Goal: Task Accomplishment & Management: Complete application form

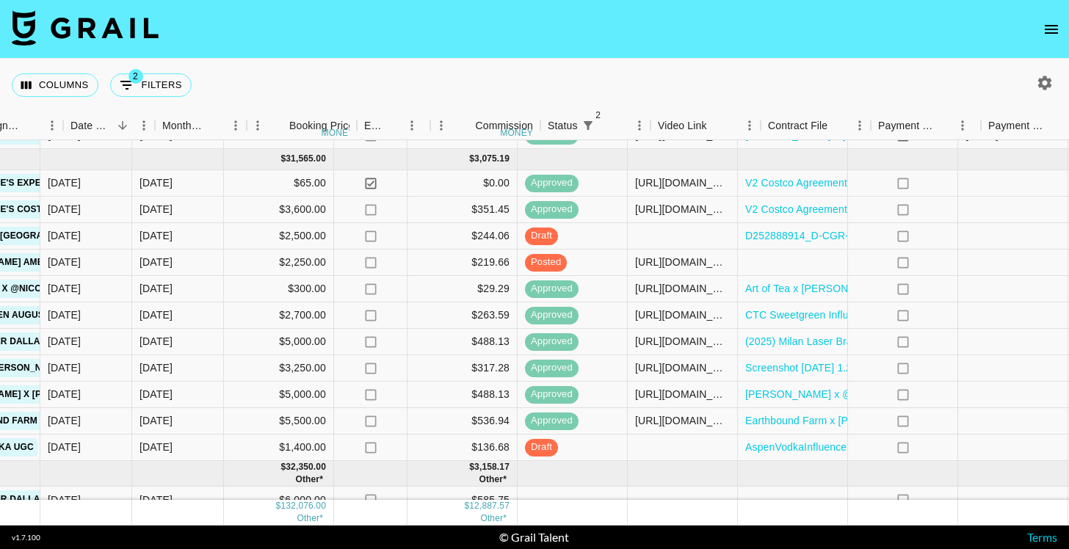
scroll to position [848, 946]
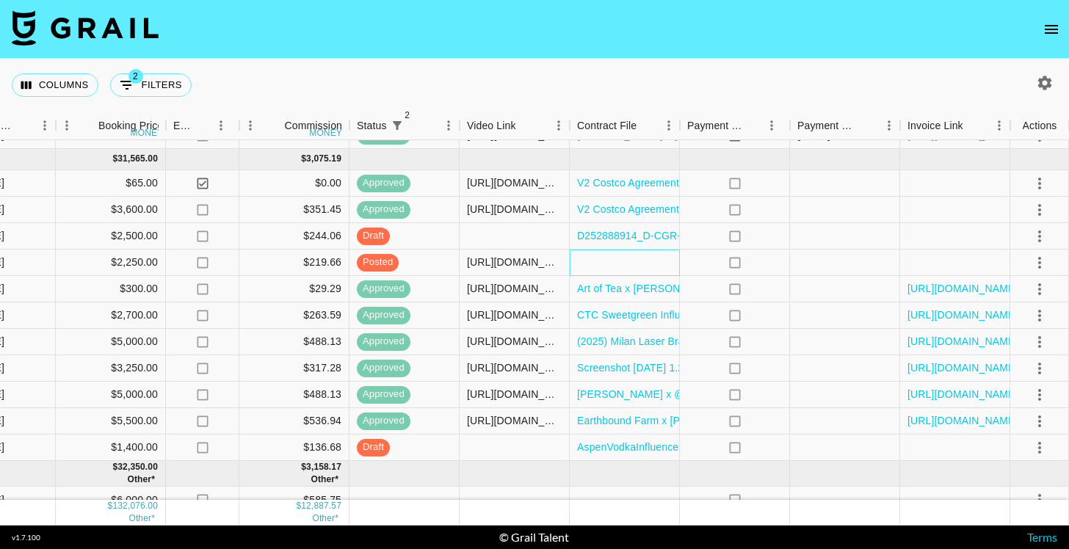
click at [603, 250] on div at bounding box center [625, 263] width 110 height 26
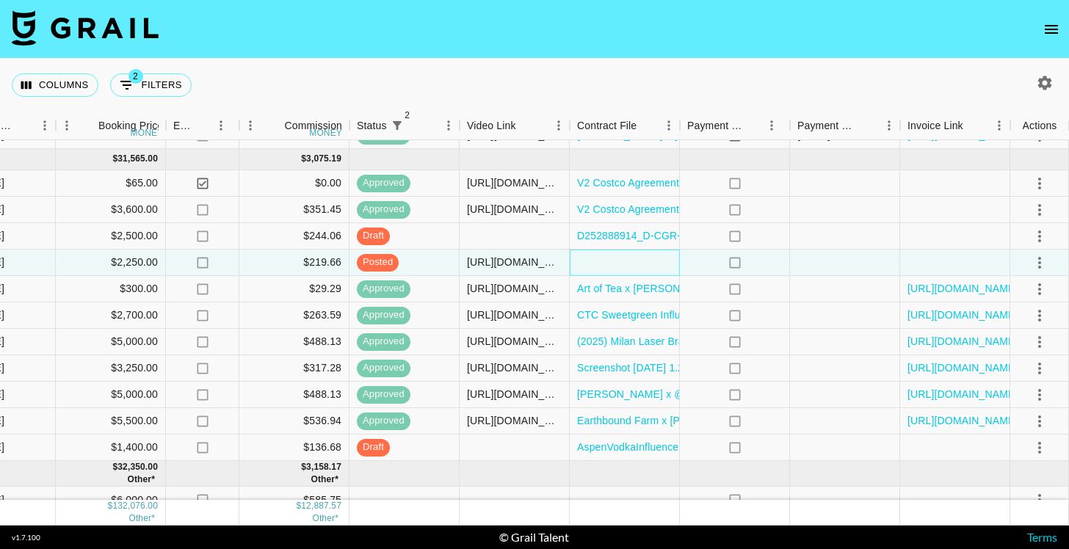
click at [603, 250] on div at bounding box center [625, 263] width 110 height 26
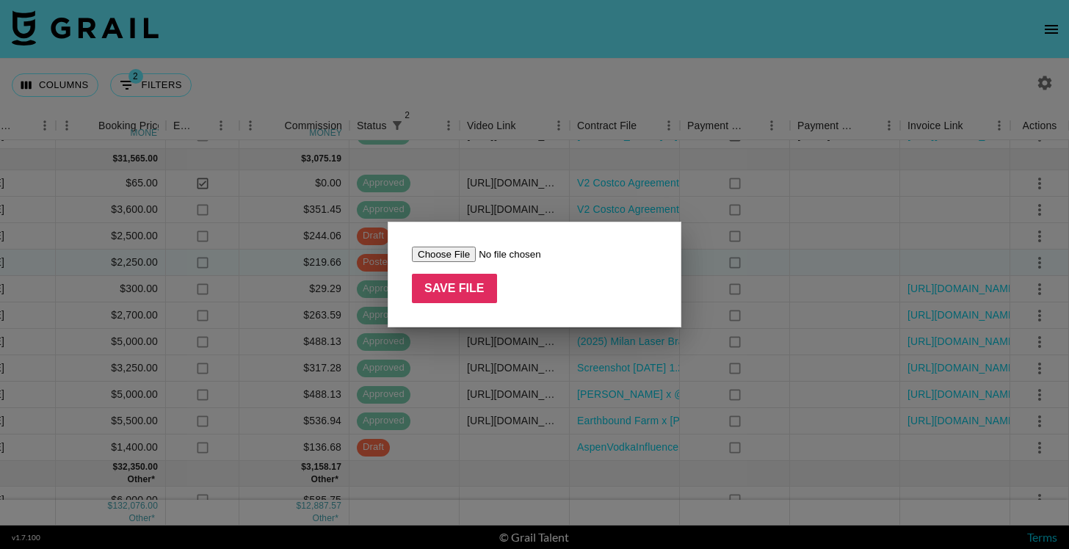
click at [427, 255] on input "file" at bounding box center [505, 254] width 186 height 15
type input "C:\fakepath\Screenshot 2025-08-29 at 11.42.23 AM.png"
click at [446, 291] on input "Save File" at bounding box center [454, 288] width 85 height 29
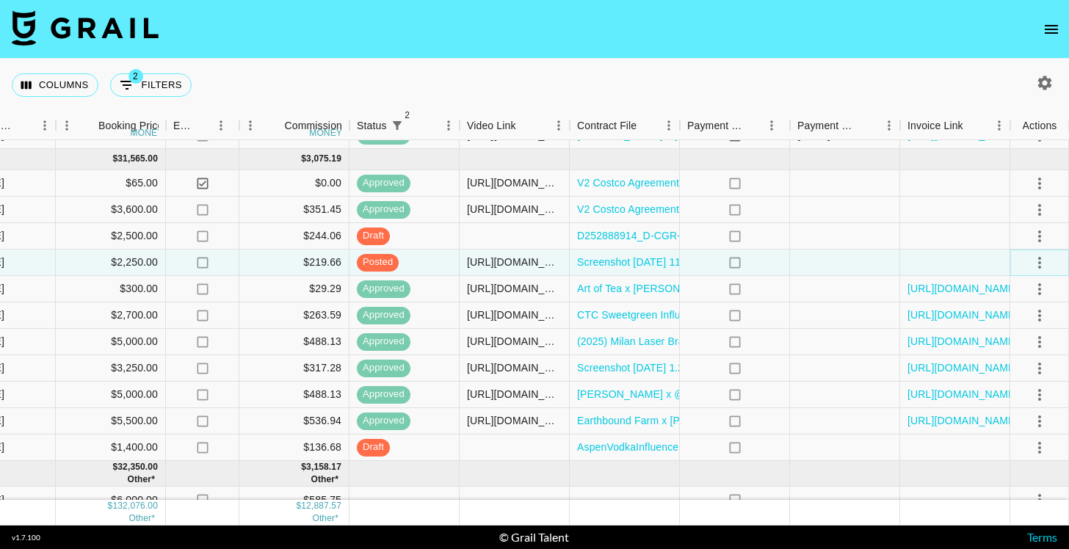
click at [1034, 261] on icon "select merge strategy" at bounding box center [1040, 263] width 18 height 18
click at [1004, 401] on div "Approve" at bounding box center [1007, 399] width 45 height 18
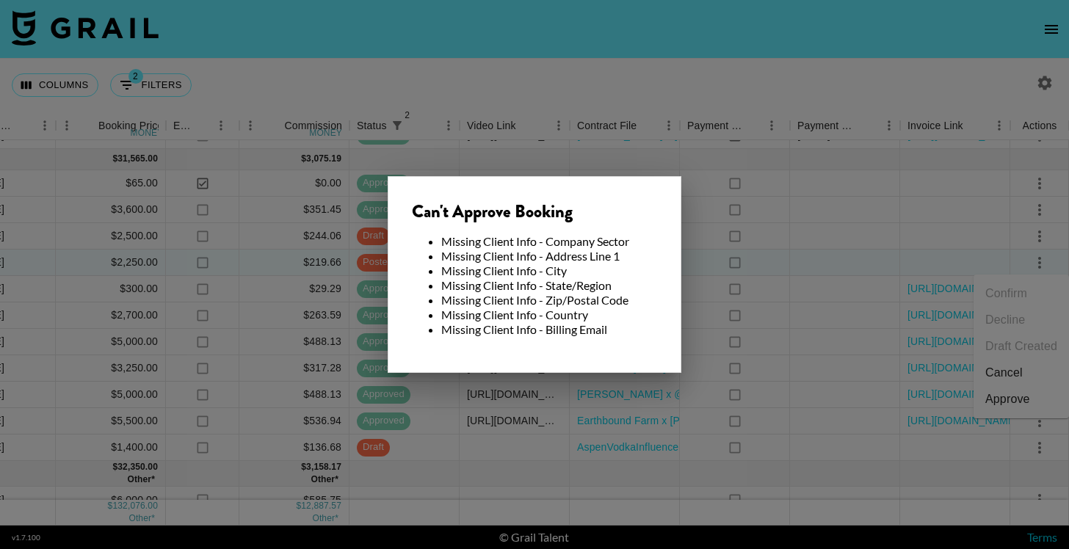
click at [891, 361] on div at bounding box center [534, 274] width 1069 height 549
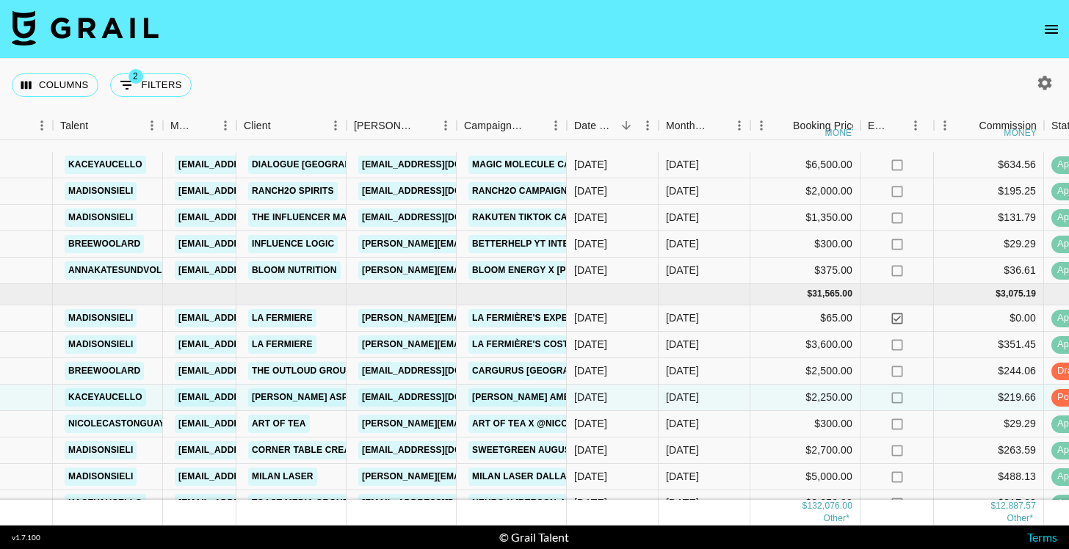
scroll to position [705, 252]
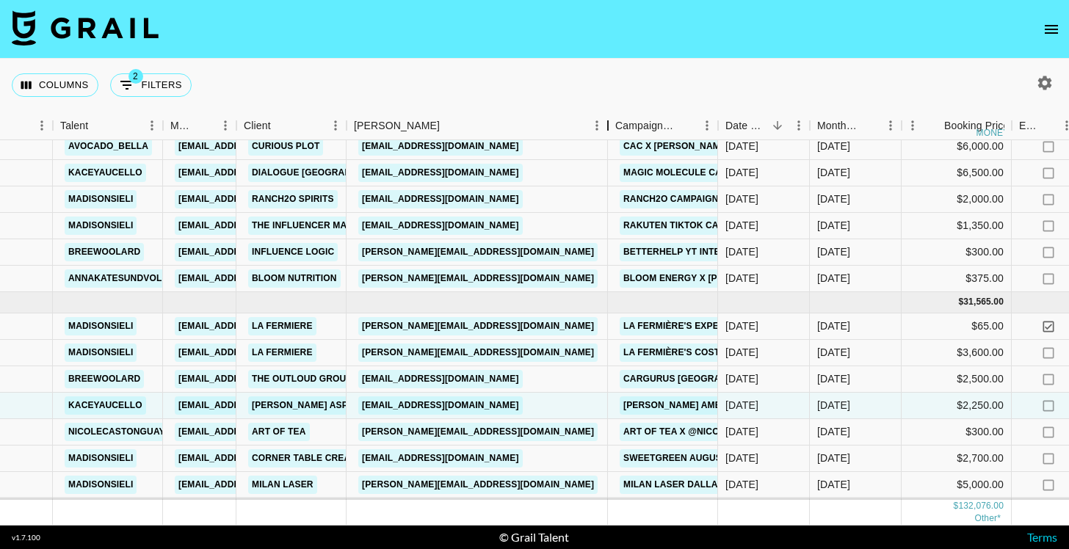
drag, startPoint x: 457, startPoint y: 126, endPoint x: 608, endPoint y: 135, distance: 151.5
click at [608, 135] on div "Booker" at bounding box center [608, 126] width 18 height 29
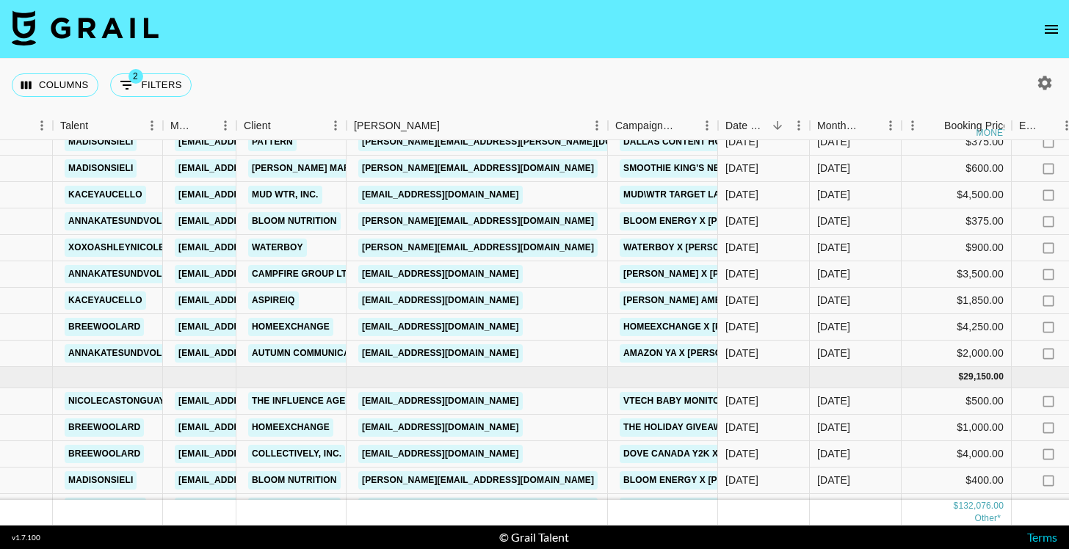
scroll to position [236, 252]
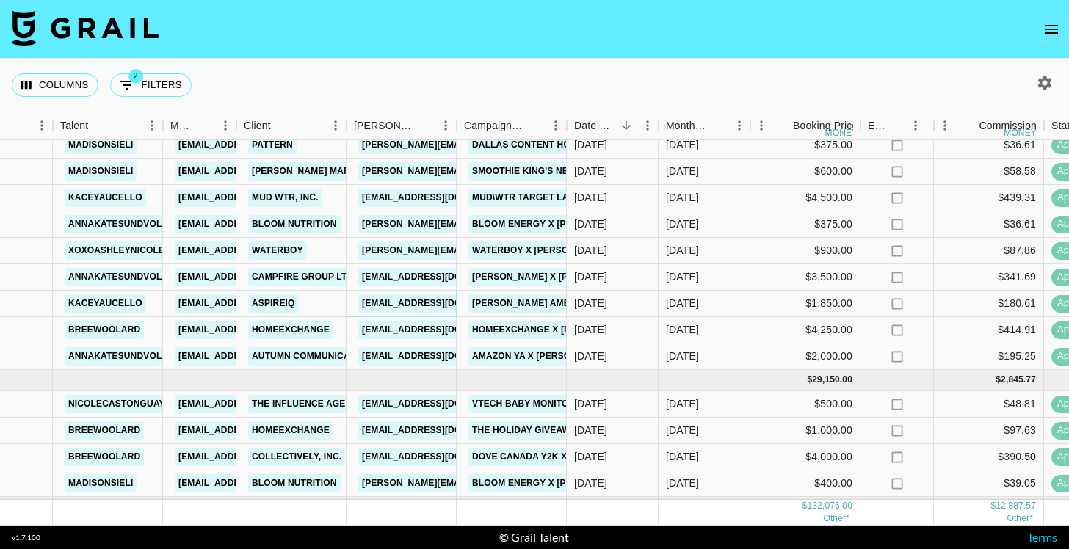
click at [408, 302] on link "[EMAIL_ADDRESS][DOMAIN_NAME]" at bounding box center [440, 303] width 164 height 18
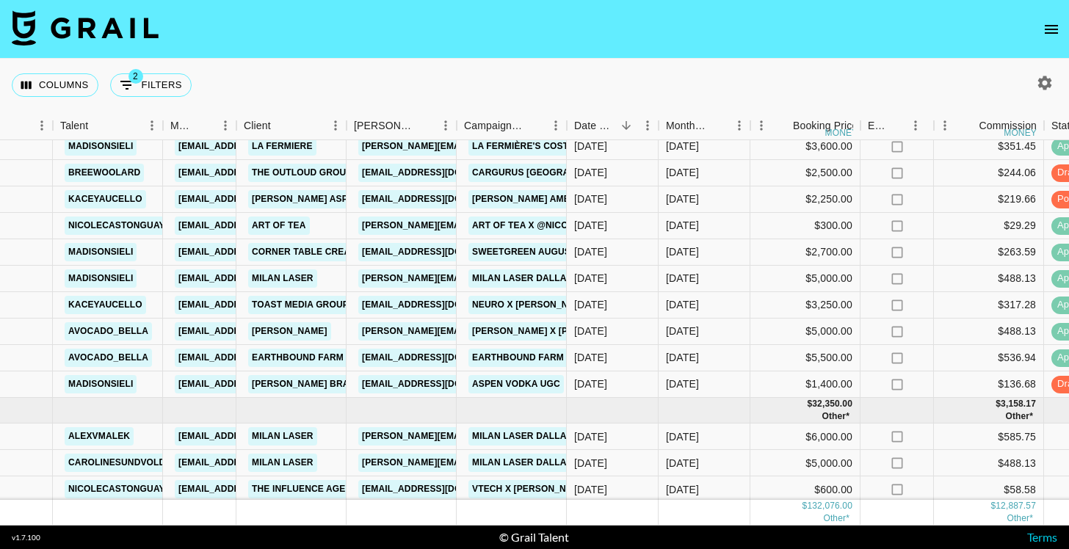
scroll to position [890, 252]
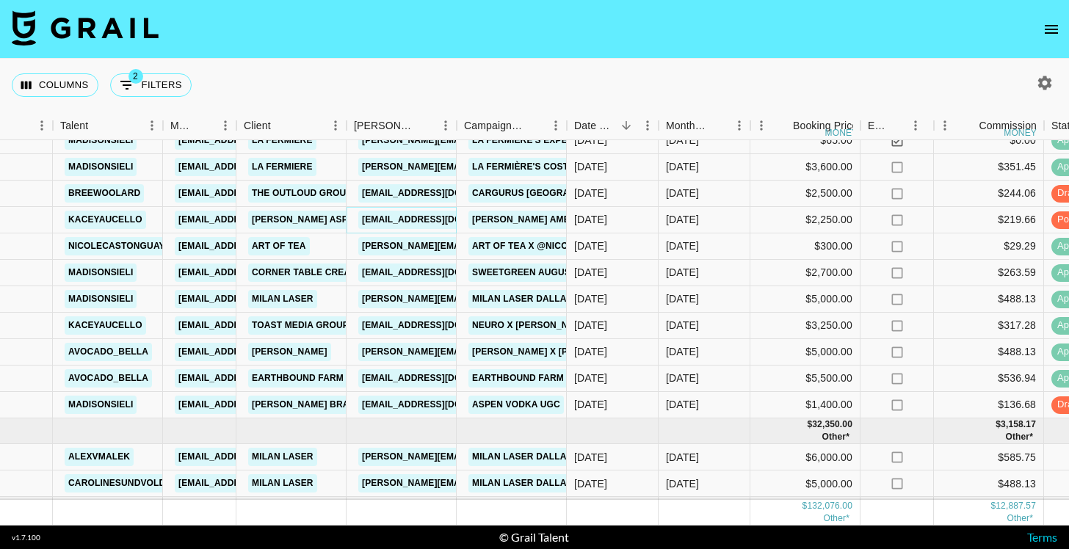
click at [407, 223] on link "[EMAIL_ADDRESS][DOMAIN_NAME]" at bounding box center [440, 220] width 164 height 18
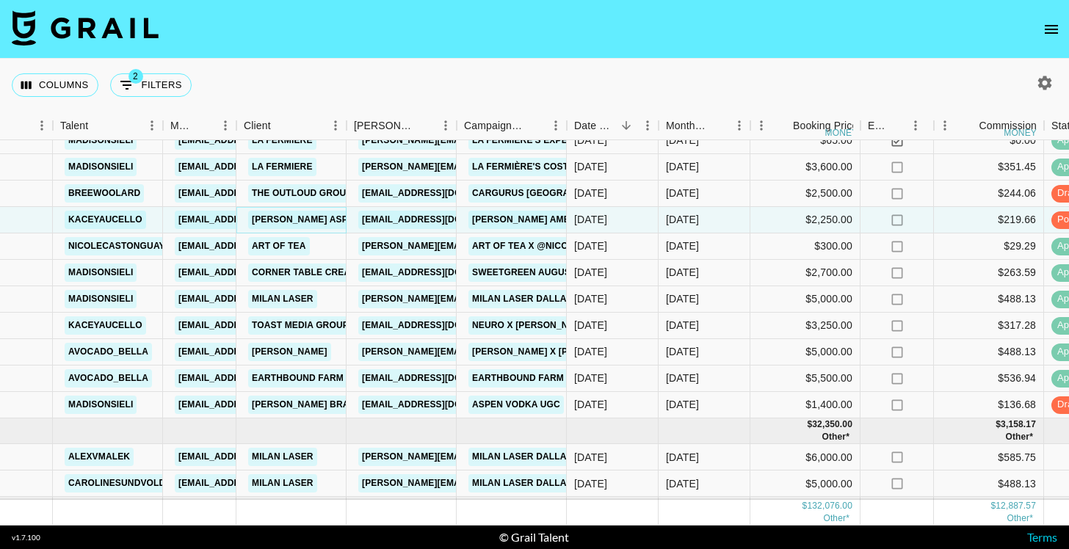
click at [288, 215] on link "[PERSON_NAME] Aspire" at bounding box center [307, 220] width 118 height 18
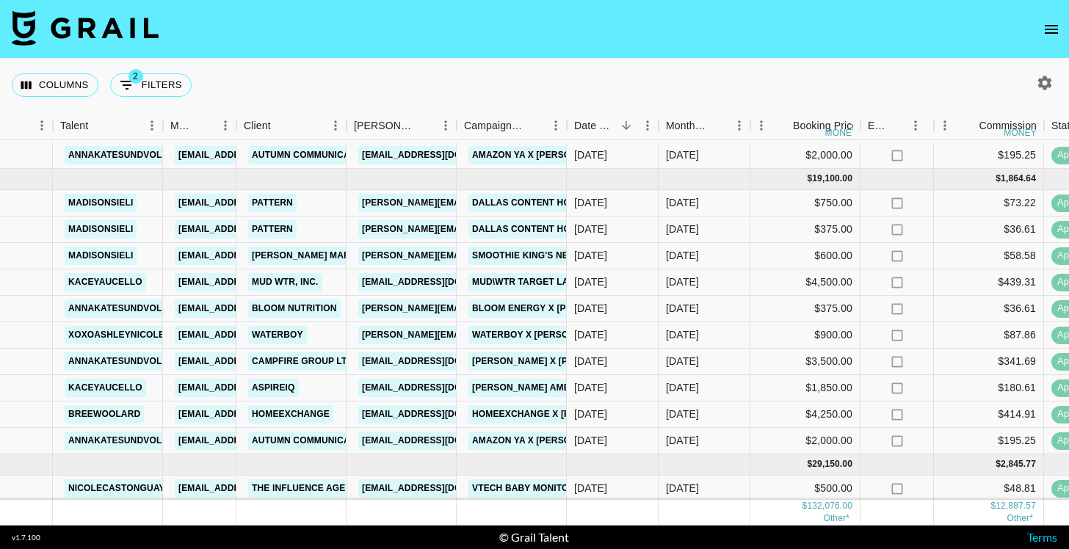
scroll to position [150, 252]
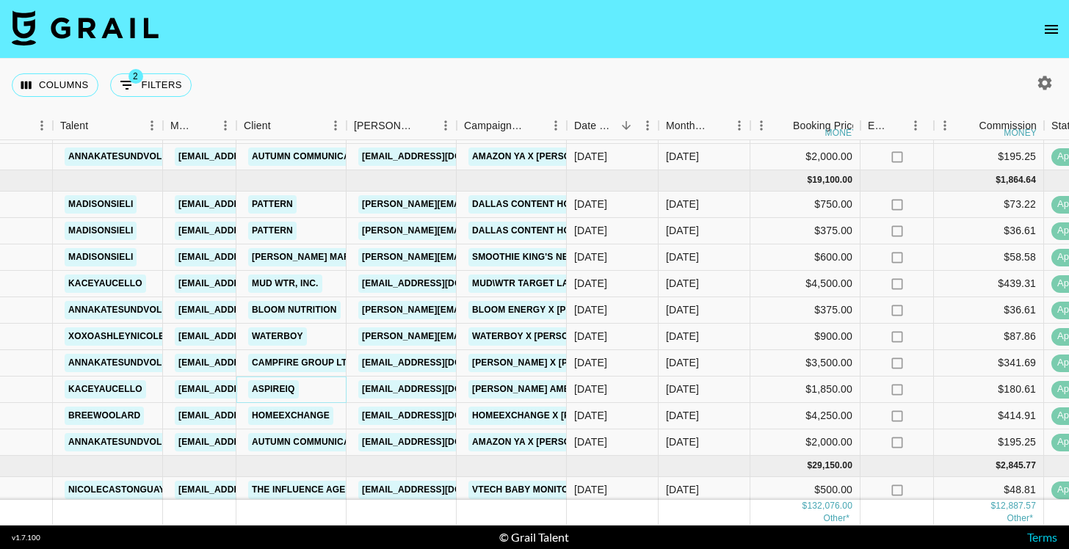
click at [268, 392] on link "AspireIQ" at bounding box center [273, 389] width 51 height 18
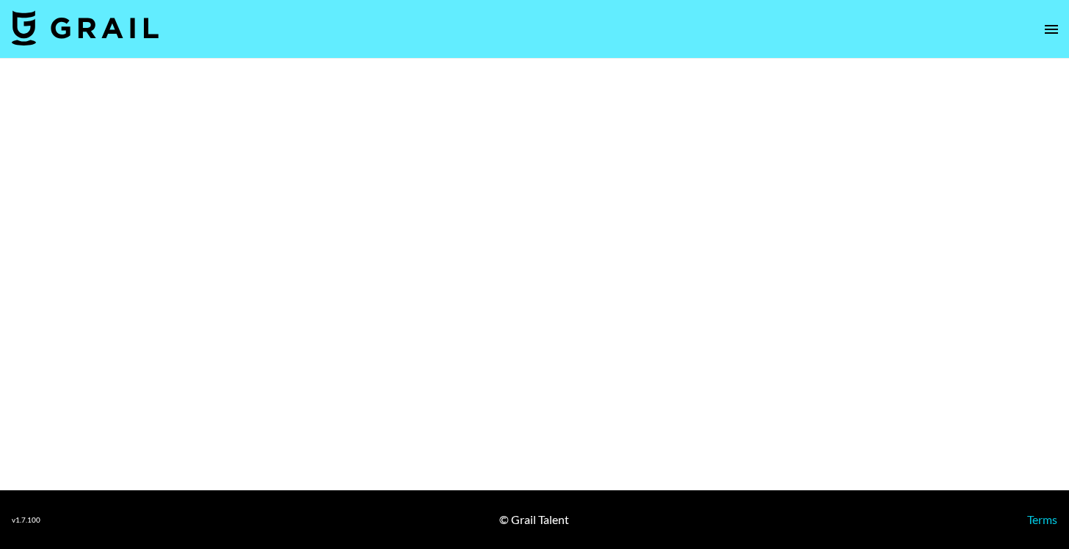
select select "Brand"
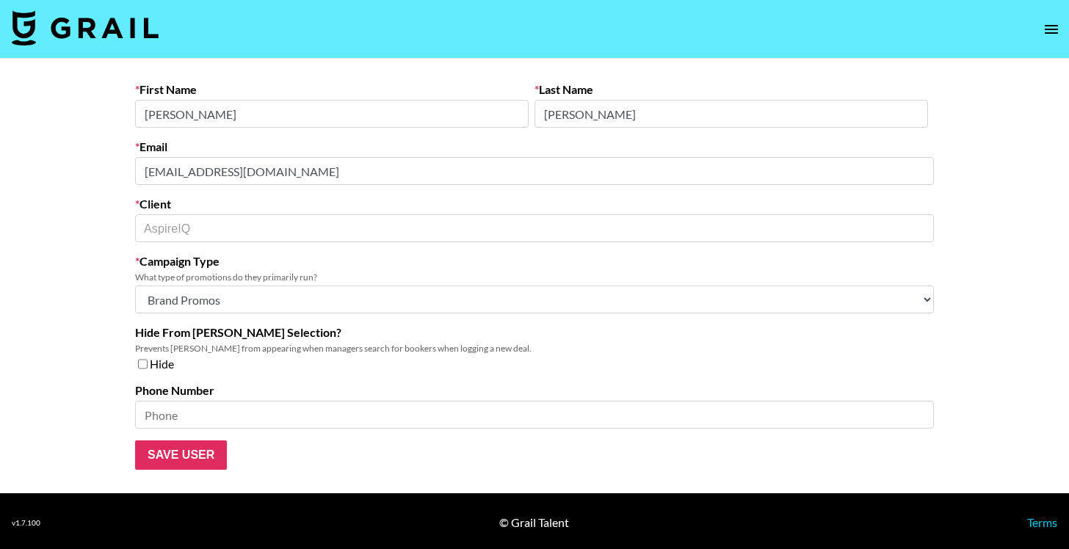
scroll to position [3, 0]
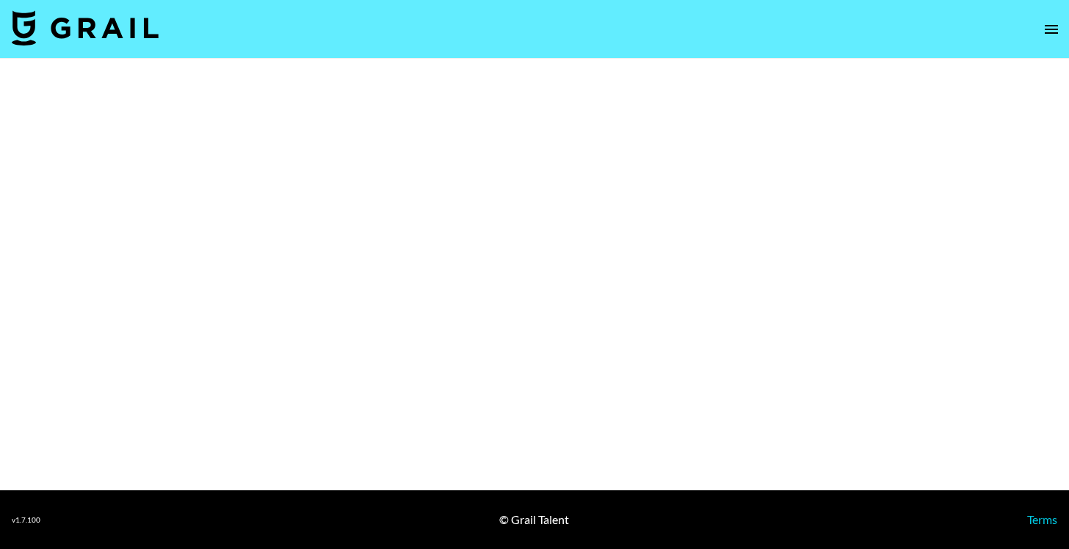
select select "Brand"
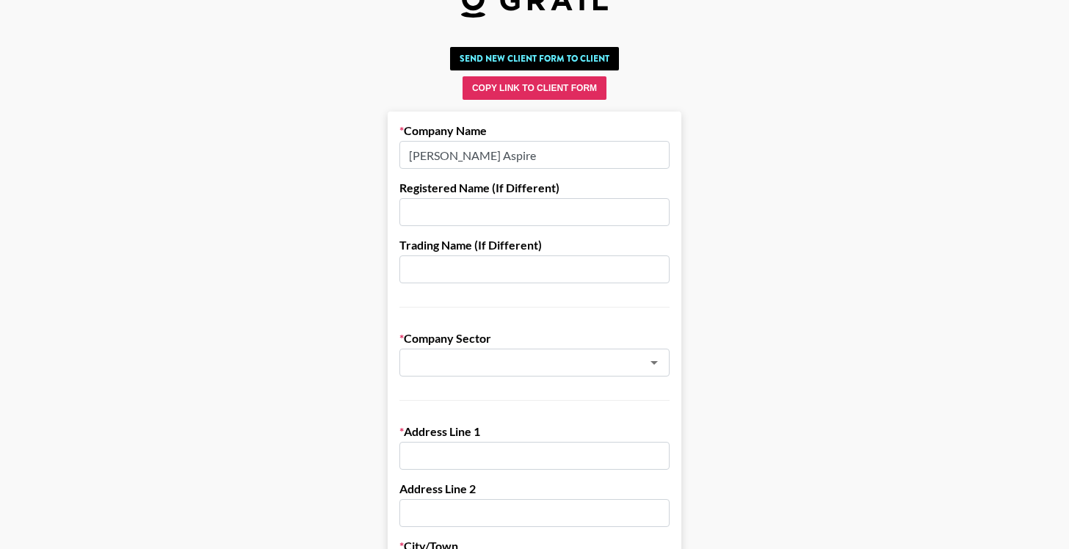
scroll to position [46, 0]
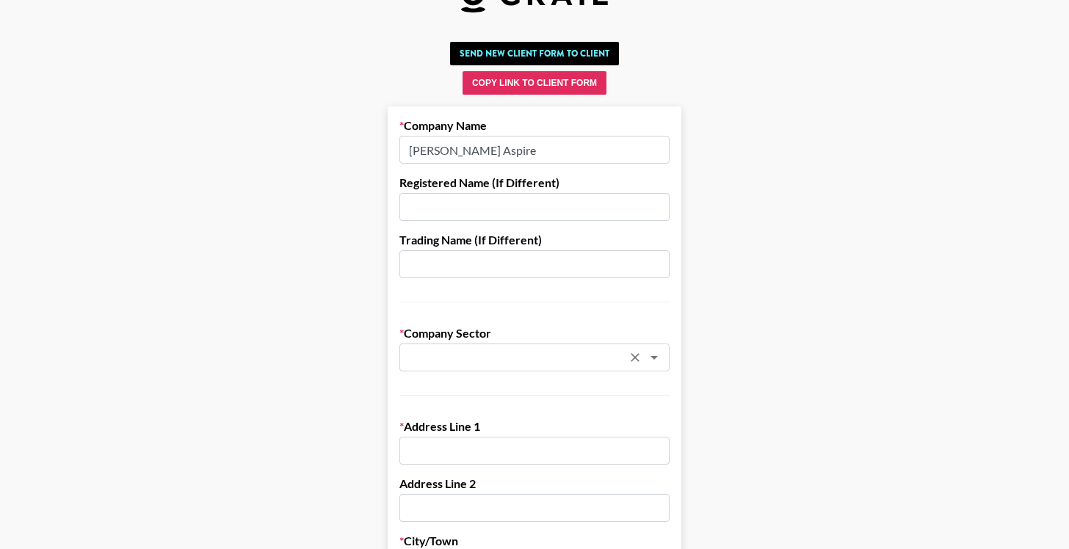
click at [587, 352] on input "text" at bounding box center [515, 357] width 214 height 17
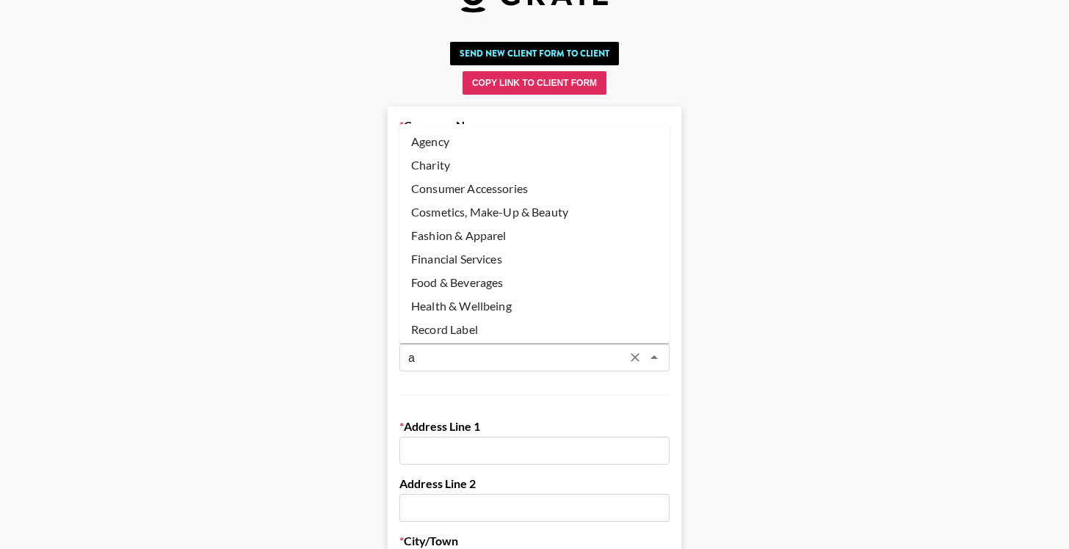
click at [490, 134] on li "Agency" at bounding box center [534, 141] width 270 height 23
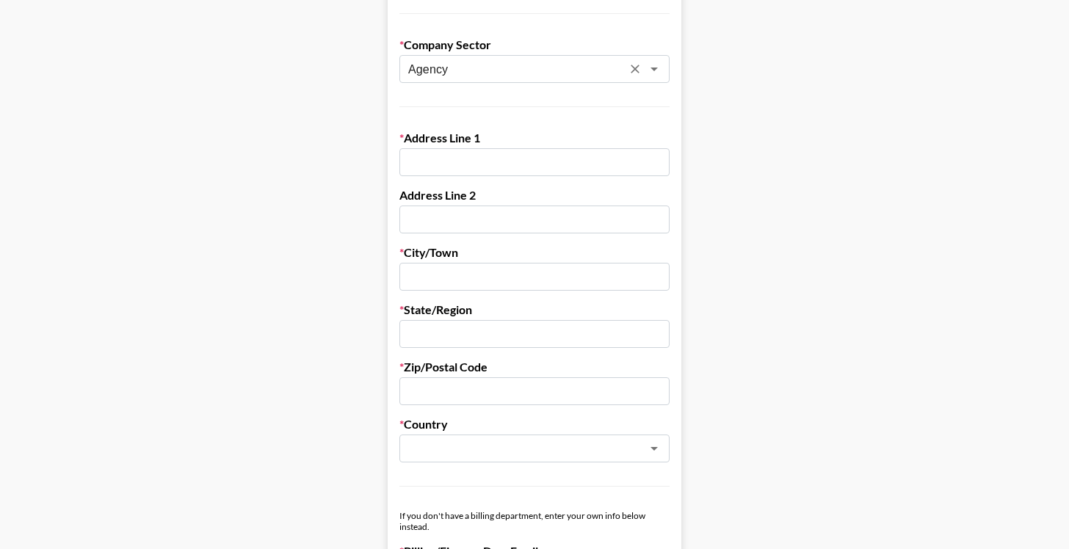
scroll to position [360, 0]
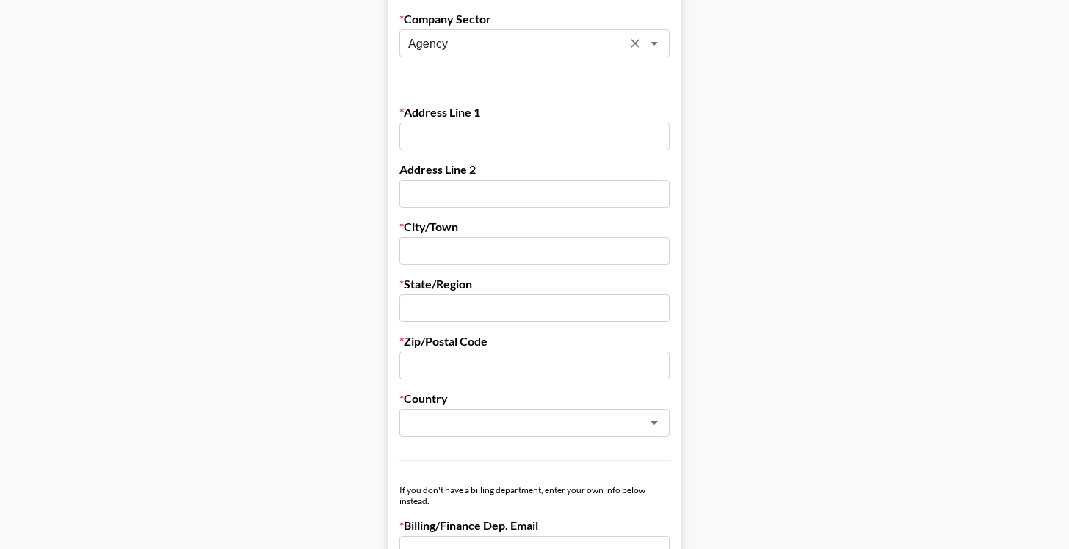
type input "Agency"
click at [451, 144] on input "text" at bounding box center [534, 137] width 270 height 28
paste input "550 Montgomery Street, Suite 800"
type input "550 Montgomery Street, Suite 800"
click at [426, 255] on input "text" at bounding box center [534, 251] width 270 height 28
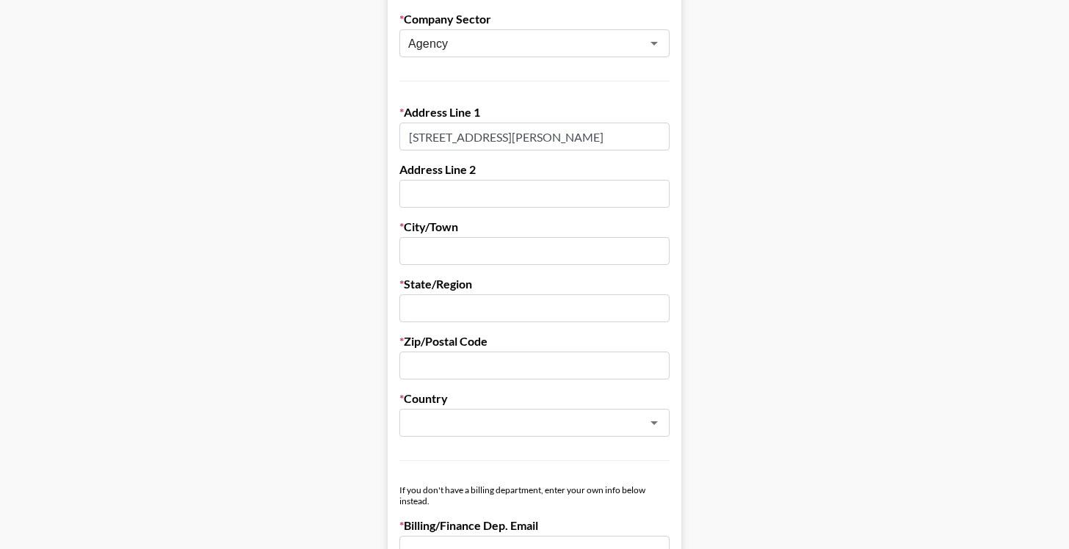
paste input "San Francisco"
type input "San Francisco"
click at [418, 305] on input "text" at bounding box center [534, 308] width 270 height 28
paste input "California"
type input "California"
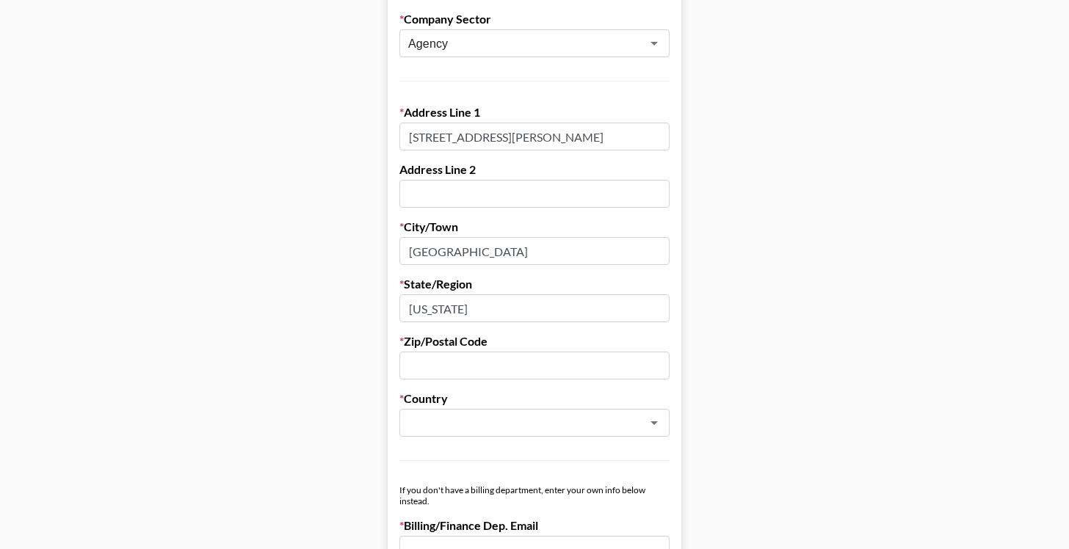
click at [441, 363] on input "text" at bounding box center [534, 366] width 270 height 28
type input "94111"
click at [454, 424] on input "text" at bounding box center [515, 423] width 214 height 17
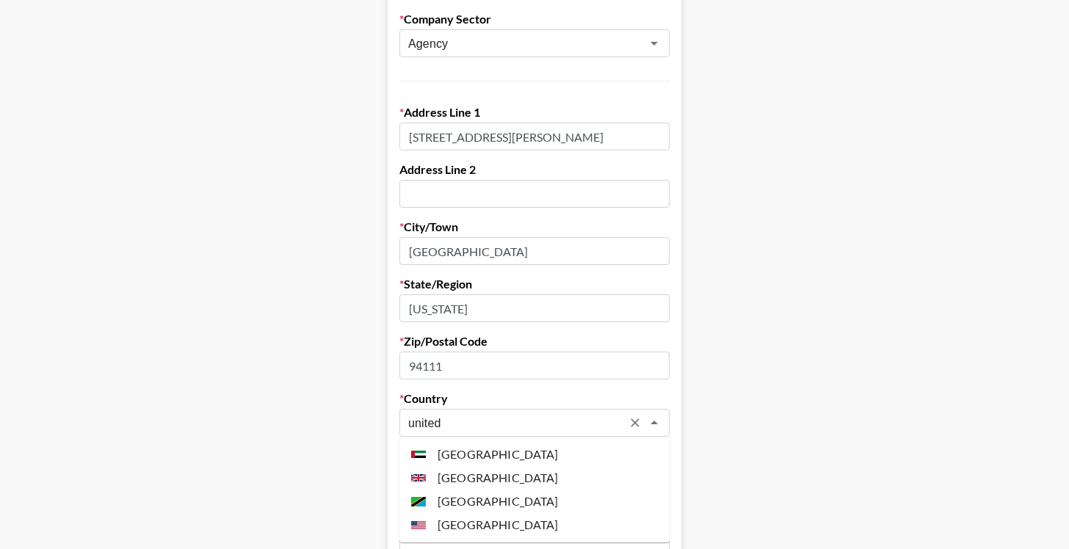
click at [473, 524] on li "United States" at bounding box center [534, 524] width 270 height 23
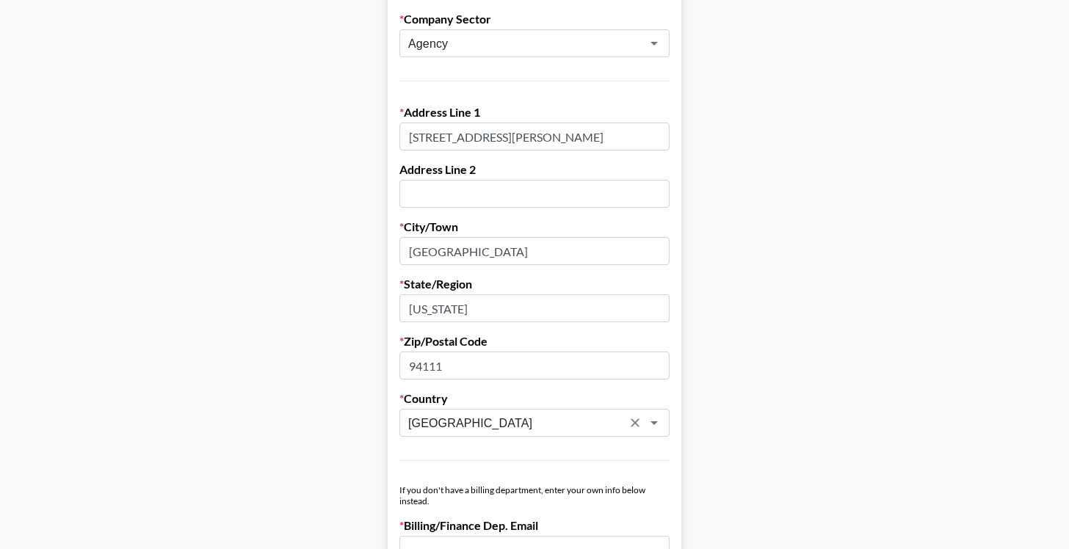
type input "United States"
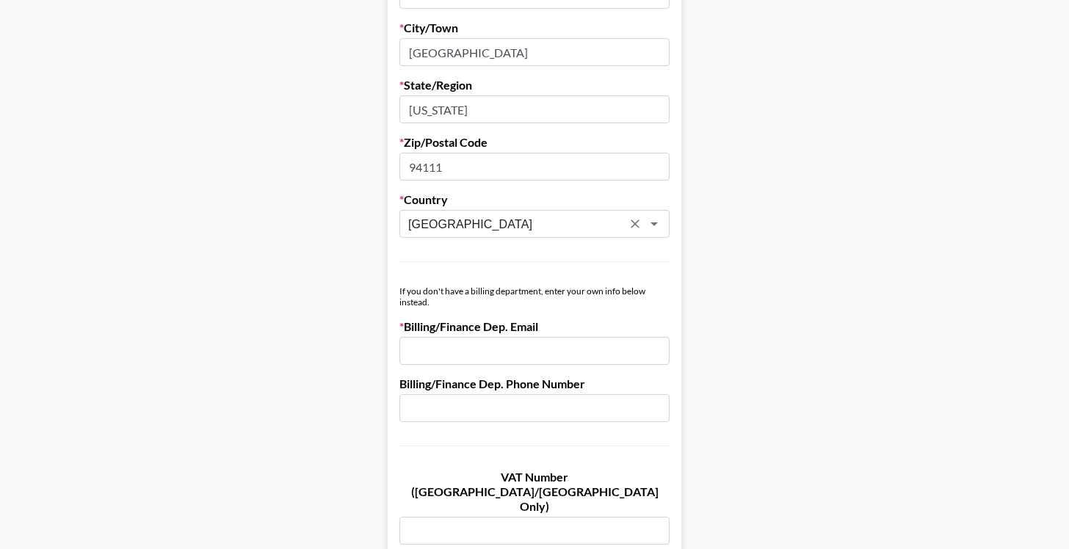
scroll to position [580, 0]
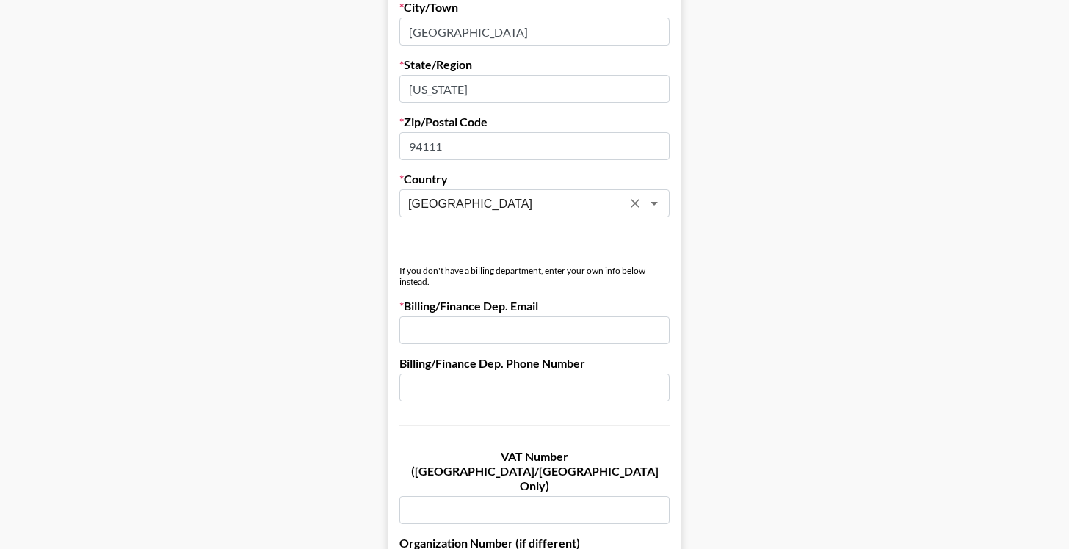
click at [457, 333] on input "email" at bounding box center [534, 330] width 270 height 28
paste input "olivia.mannarino@aspireiq.com"
type input "olivia.mannarino@aspireiq.com"
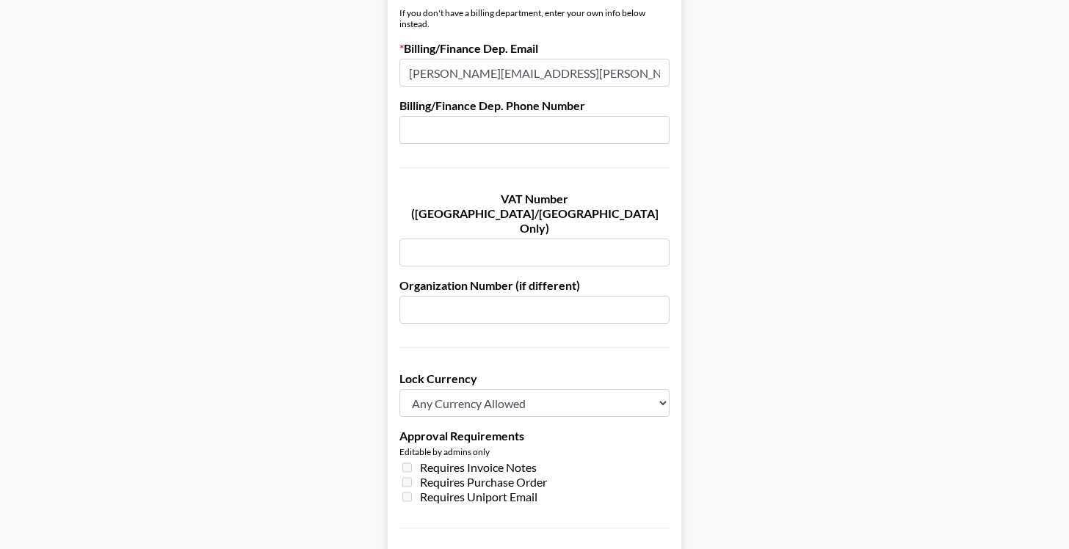
scroll to position [845, 0]
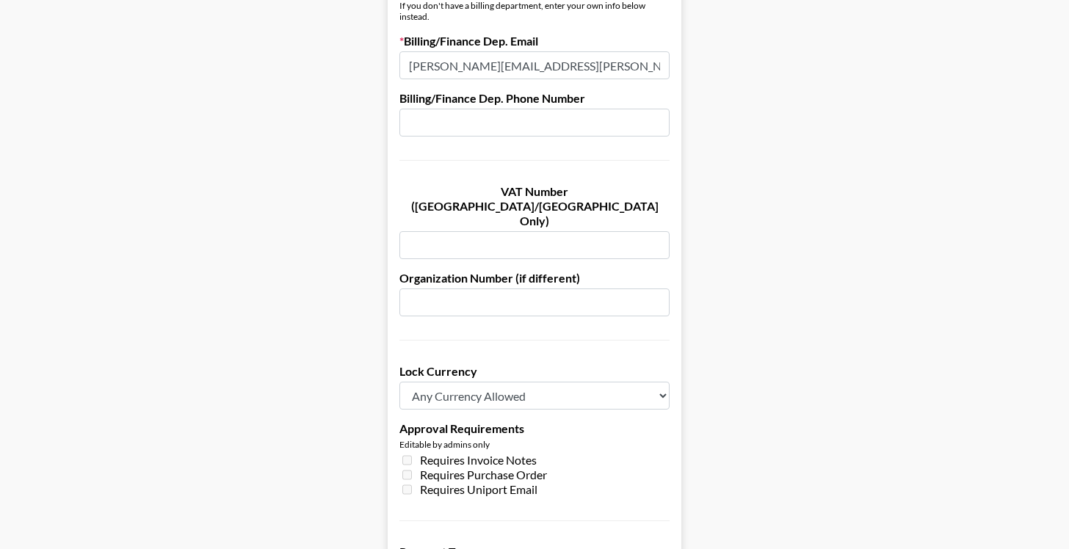
click at [484, 382] on select "Any Currency Allowed USD GBP EUR CAD AUD" at bounding box center [534, 396] width 270 height 28
select select "USD"
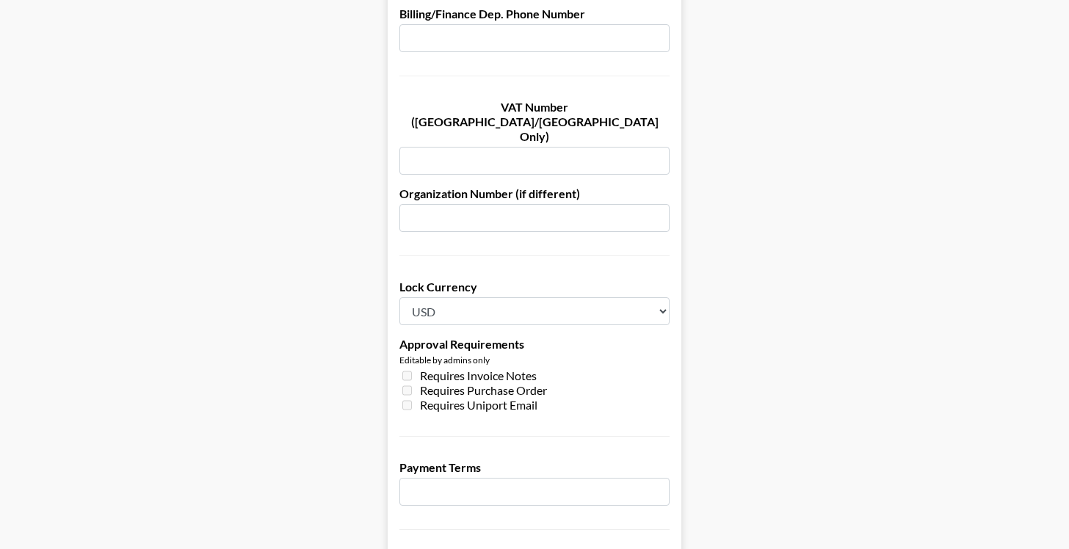
scroll to position [934, 0]
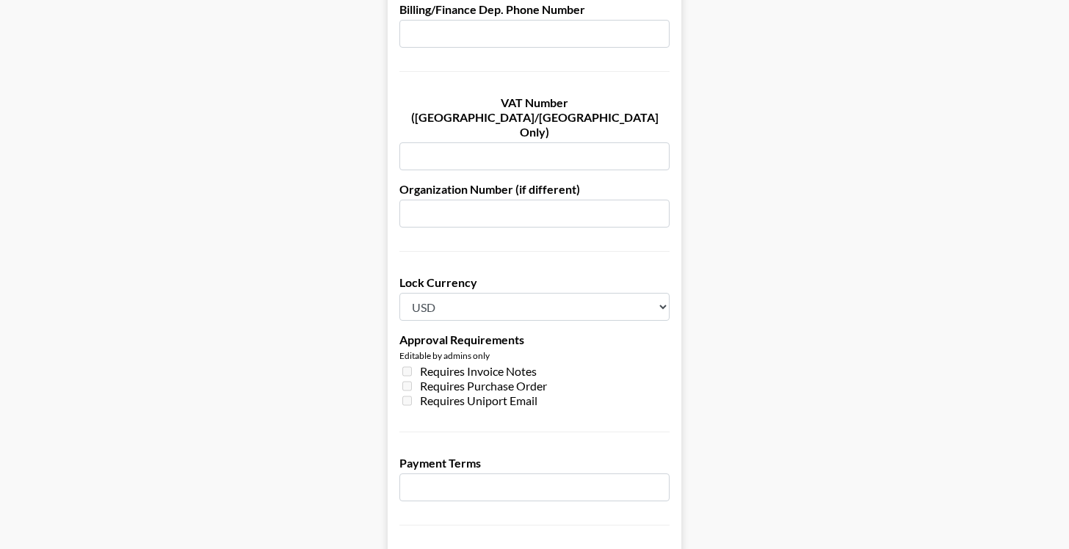
click at [430, 473] on input "number" at bounding box center [534, 487] width 270 height 28
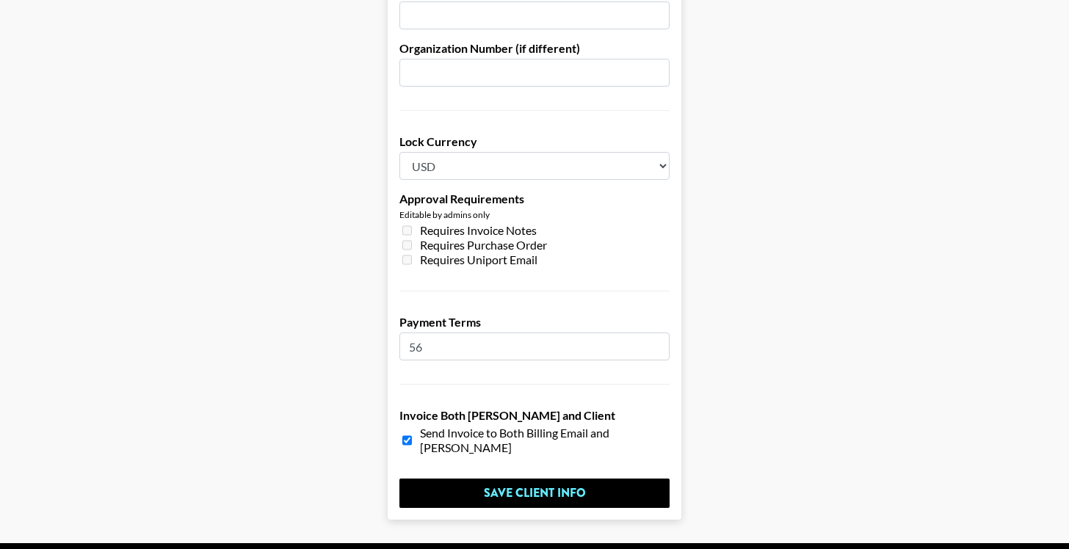
scroll to position [1075, 0]
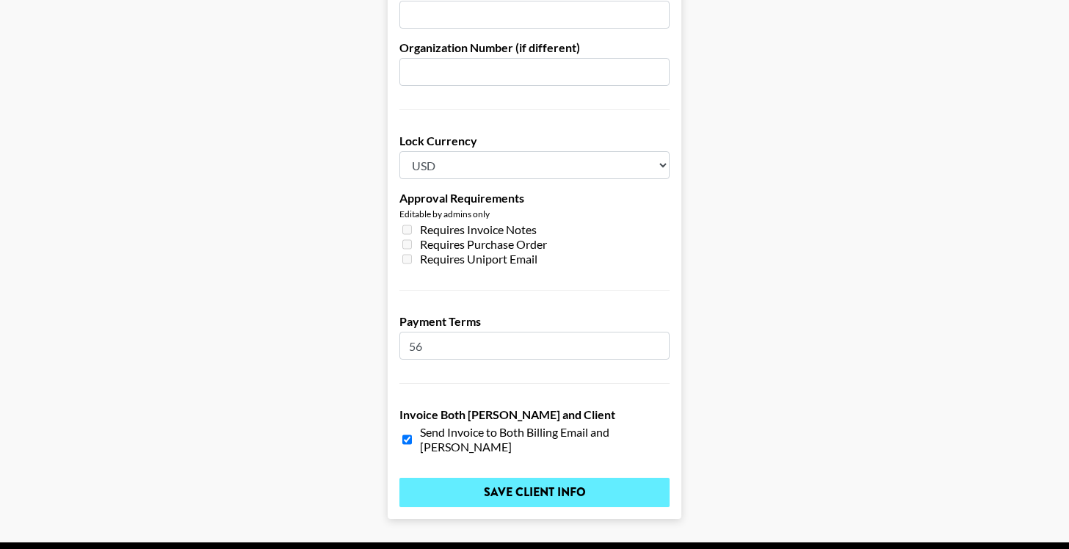
type input "56"
click at [441, 478] on input "Save Client Info" at bounding box center [534, 492] width 270 height 29
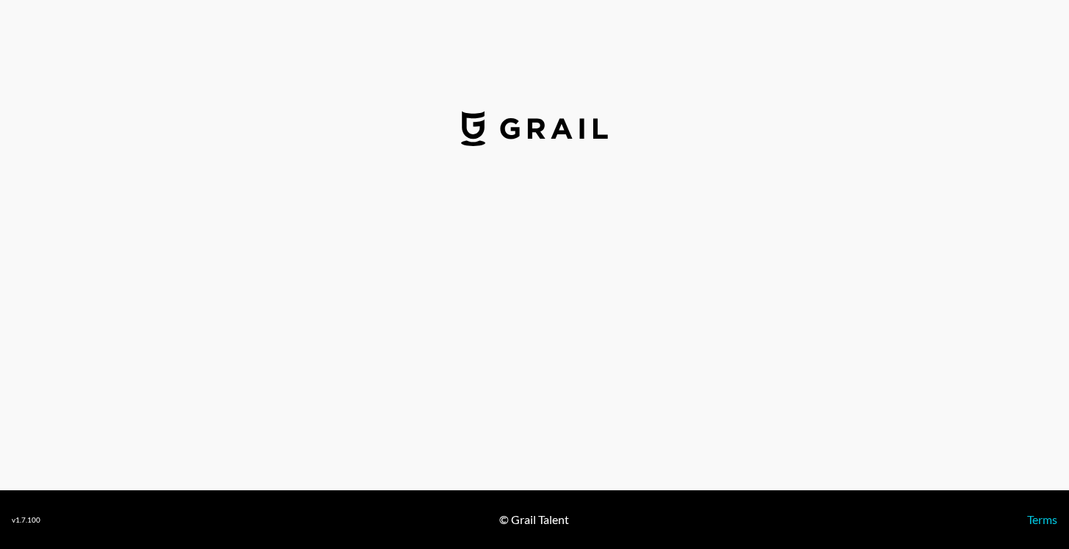
select select "USD"
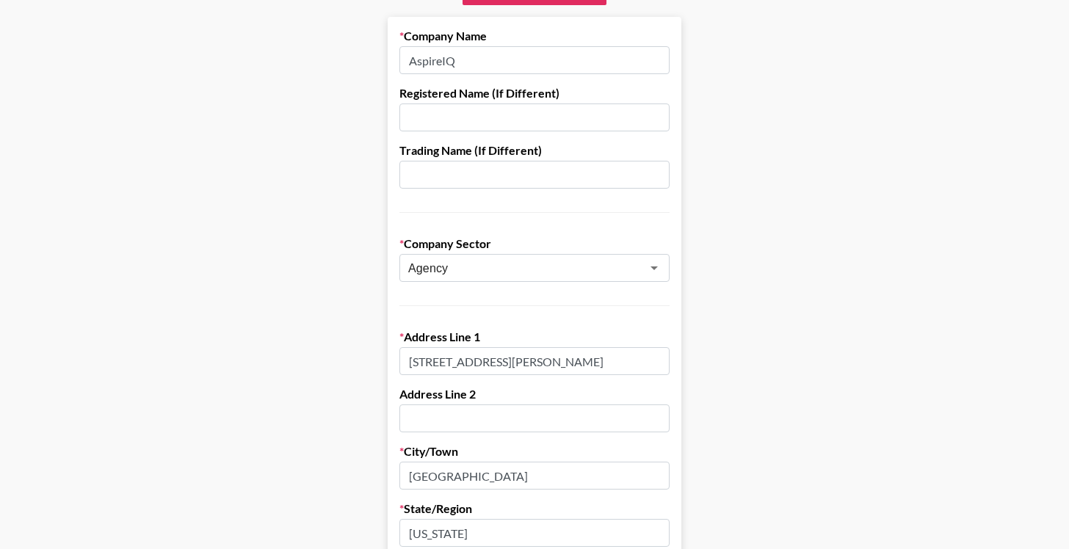
scroll to position [150, 0]
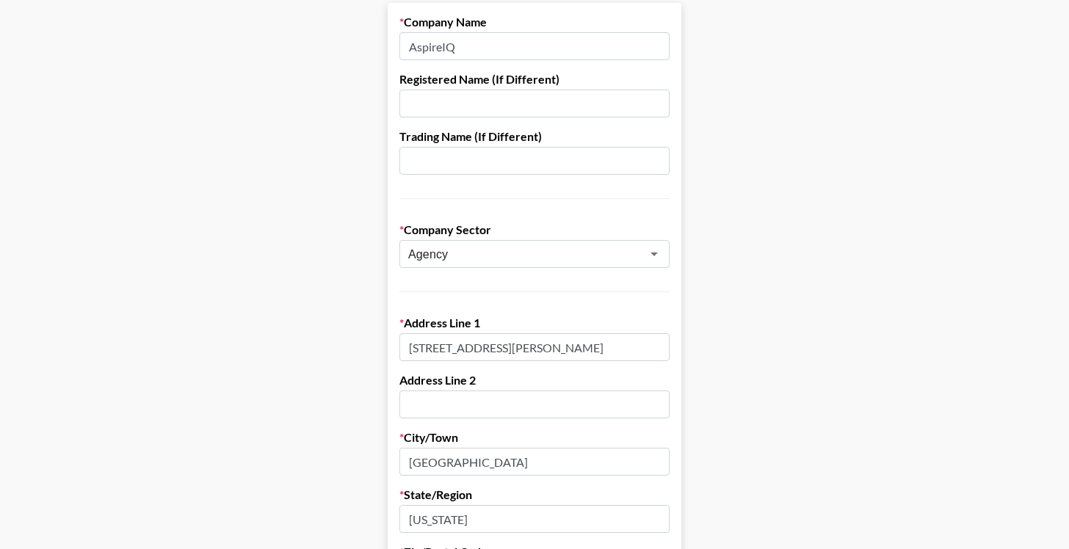
click at [476, 342] on input "550 Montgomery Street, Suite 800" at bounding box center [534, 347] width 270 height 28
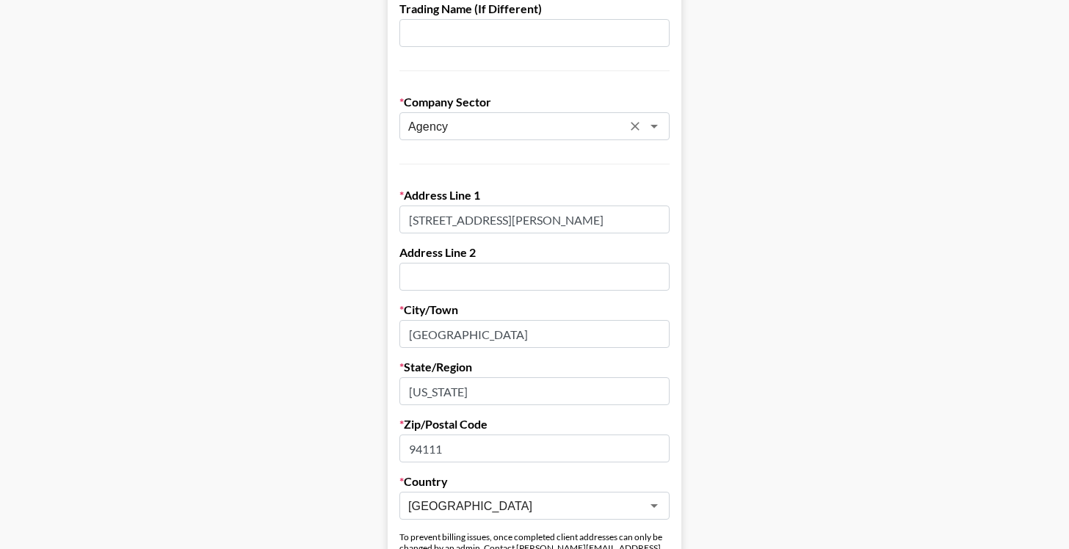
scroll to position [319, 0]
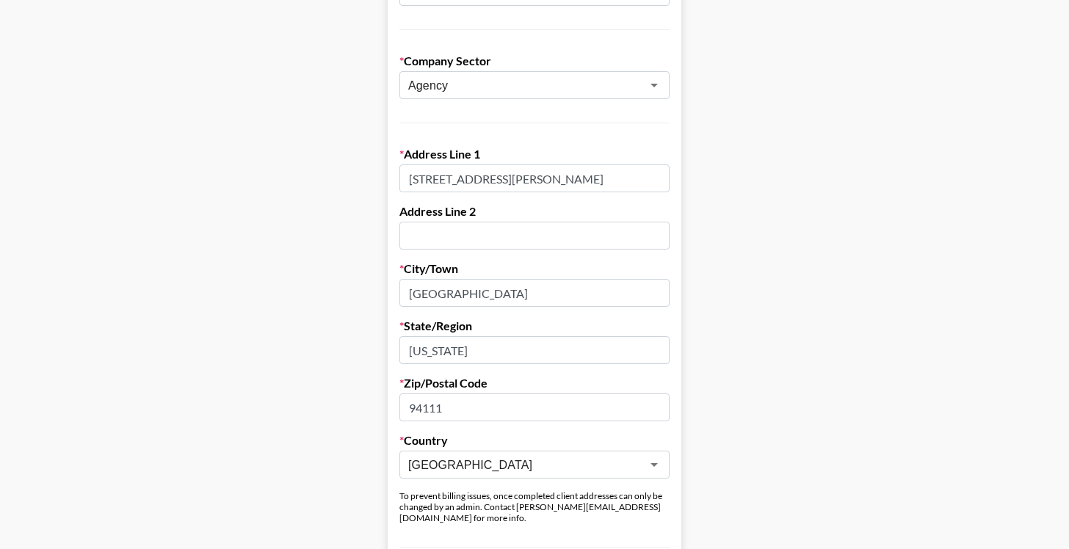
click at [421, 291] on input "San Francisco" at bounding box center [534, 293] width 270 height 28
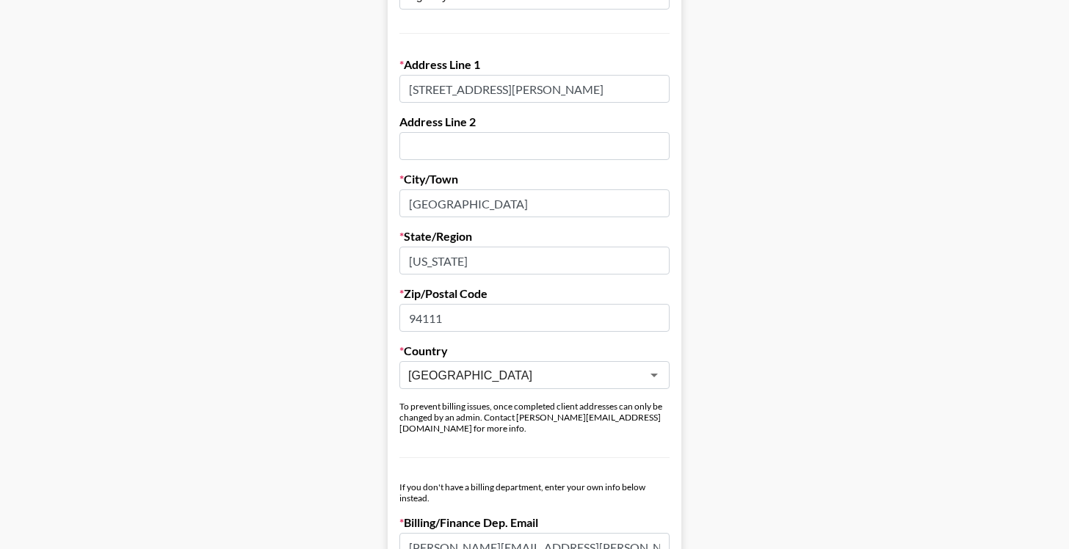
scroll to position [423, 0]
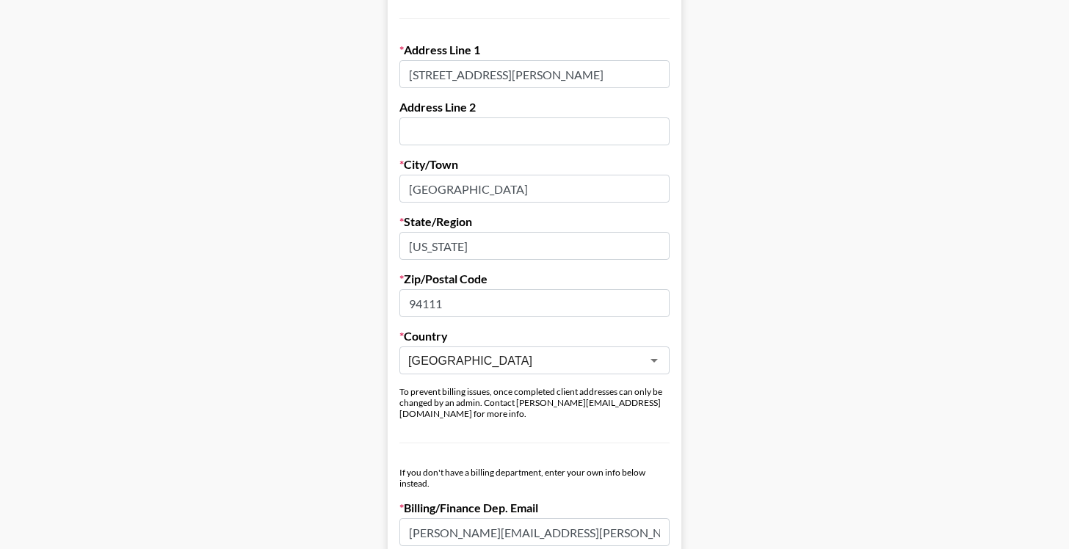
click at [445, 246] on input "California" at bounding box center [534, 246] width 270 height 28
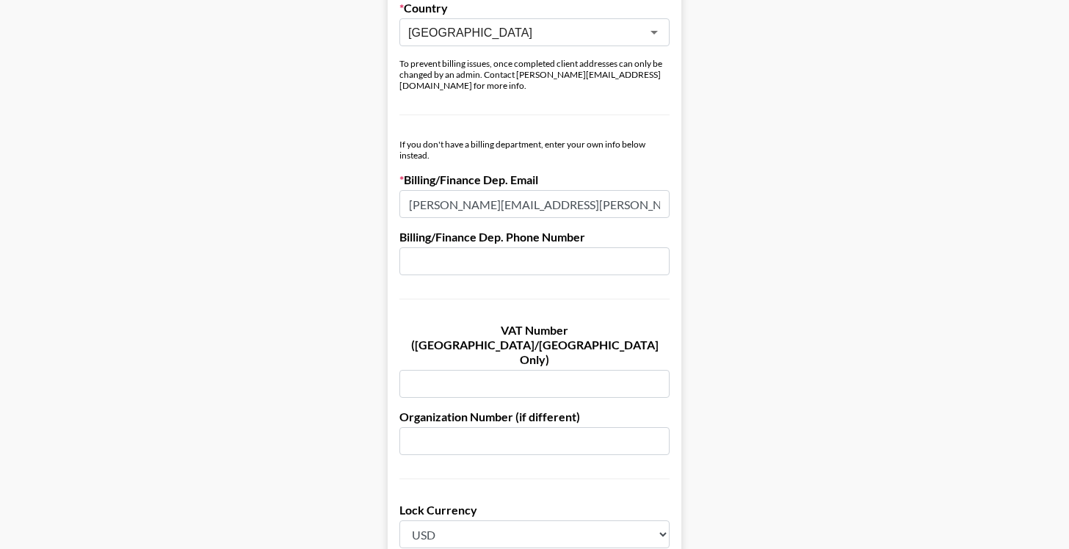
scroll to position [759, 0]
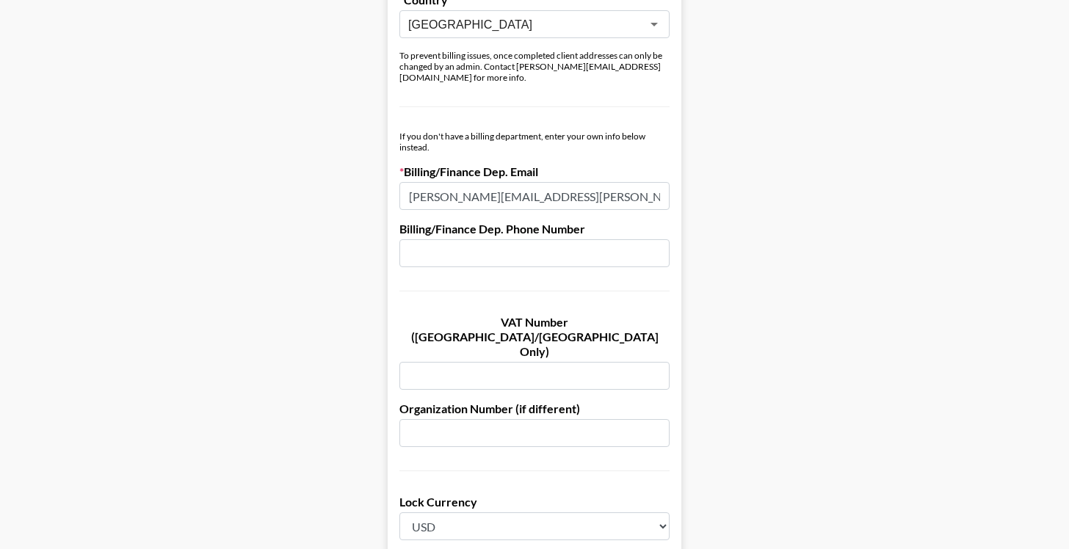
click at [498, 195] on input "olivia.mannarino@aspireiq.com" at bounding box center [534, 196] width 270 height 28
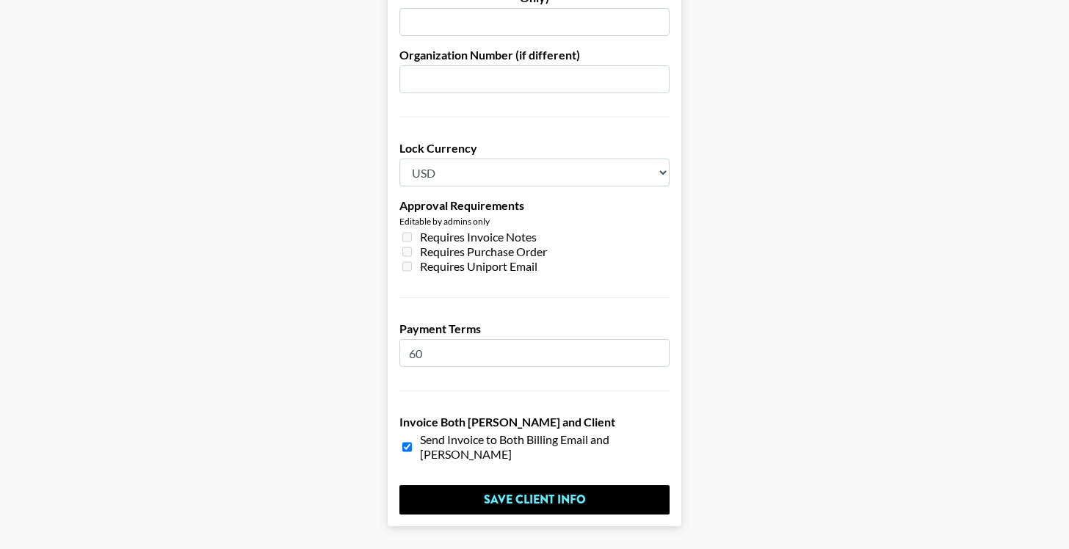
scroll to position [1117, 0]
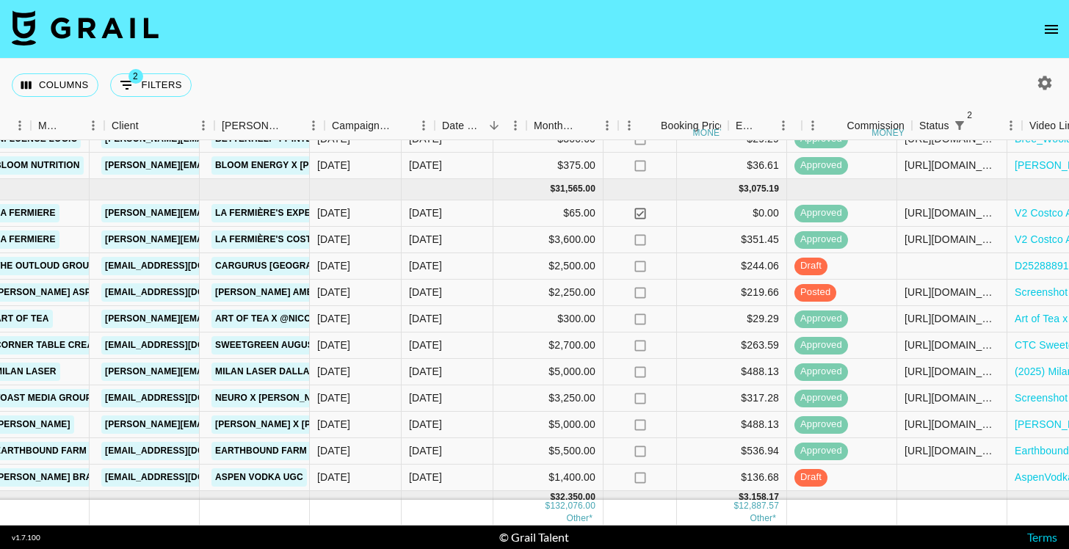
scroll to position [823, 946]
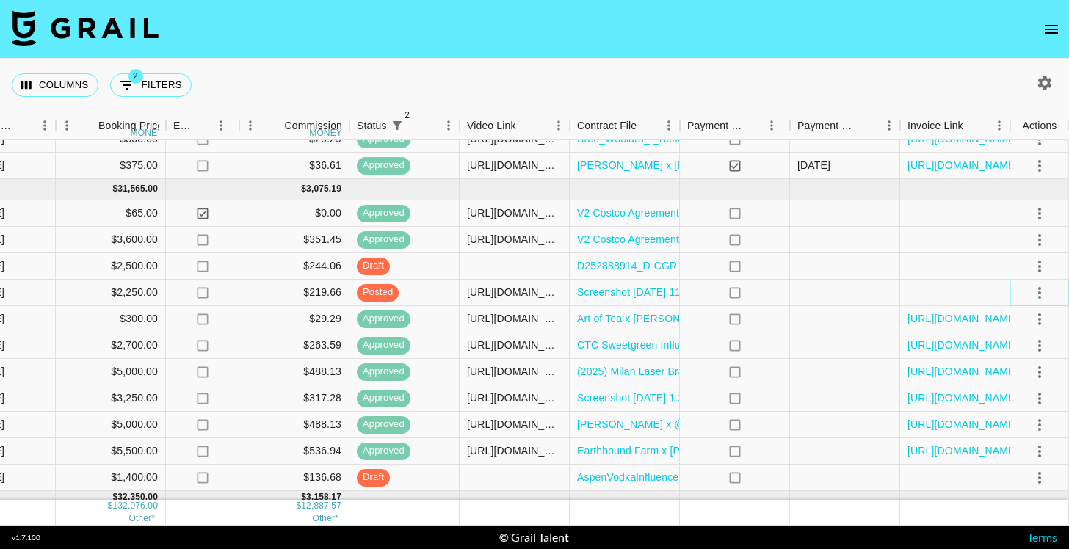
click at [1041, 293] on icon "select merge strategy" at bounding box center [1040, 293] width 18 height 18
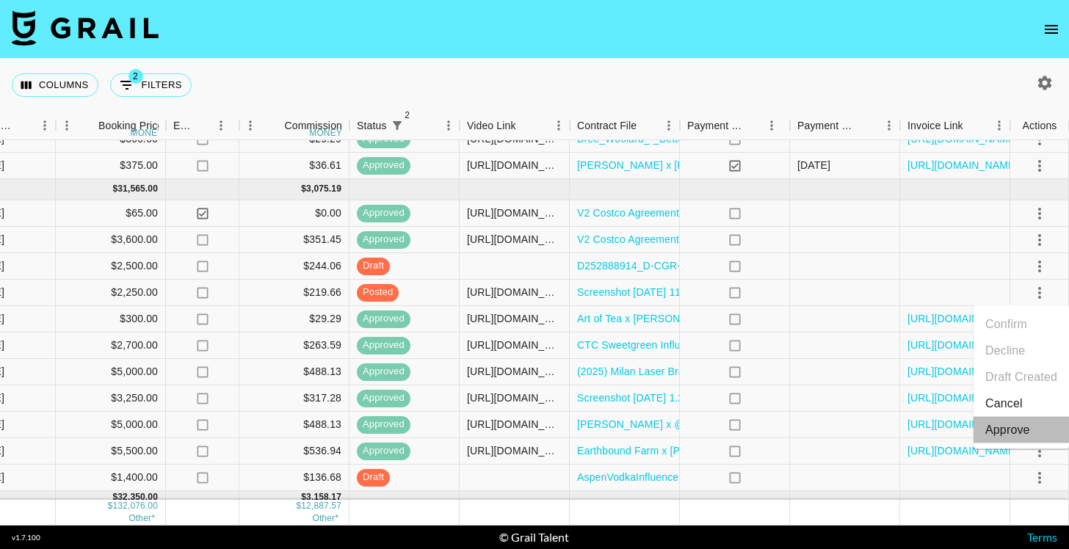
click at [996, 432] on div "Approve" at bounding box center [1007, 430] width 45 height 18
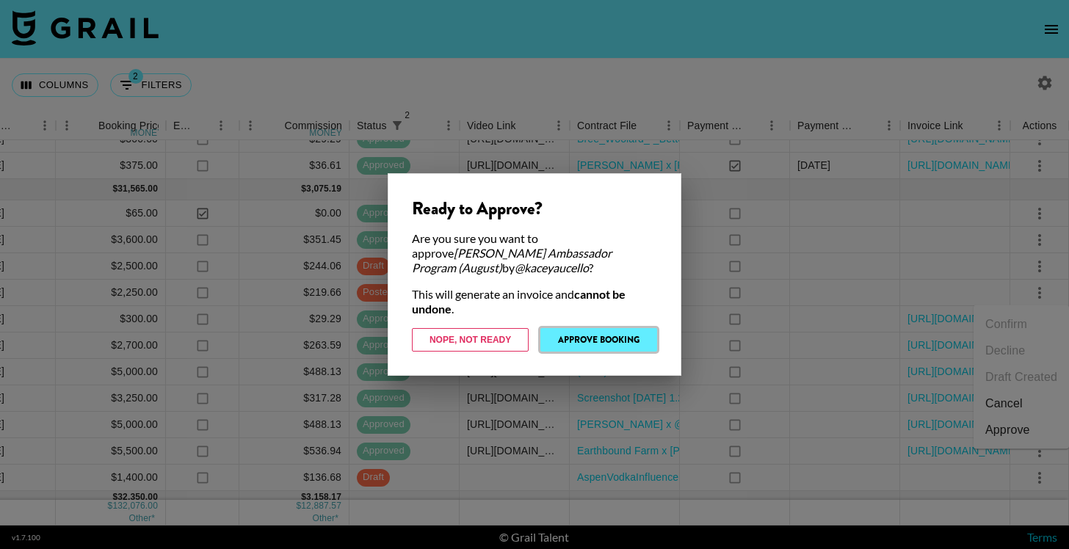
click at [603, 338] on button "Approve Booking" at bounding box center [598, 339] width 117 height 23
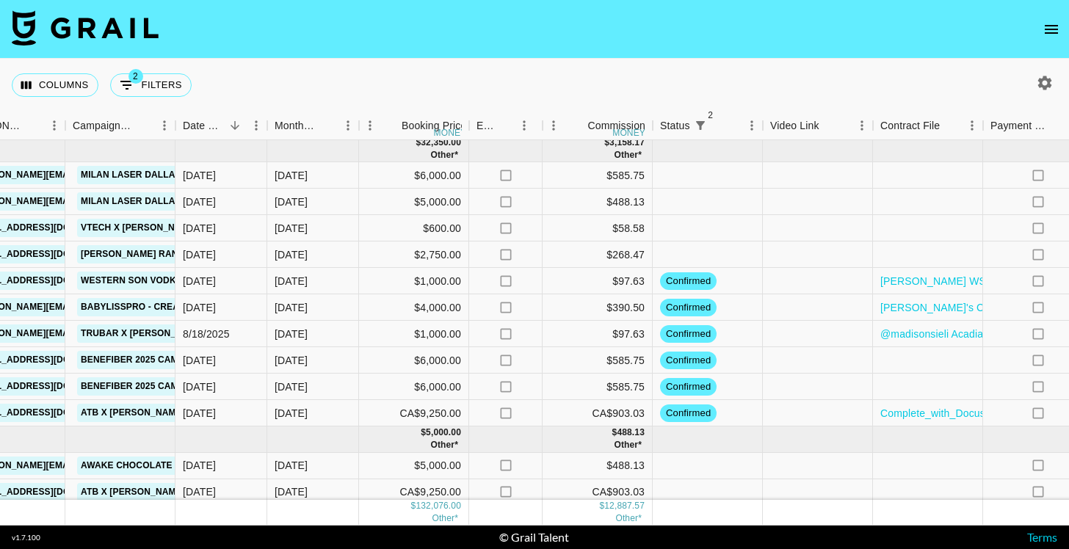
scroll to position [1171, 643]
